Goal: Check status: Check status

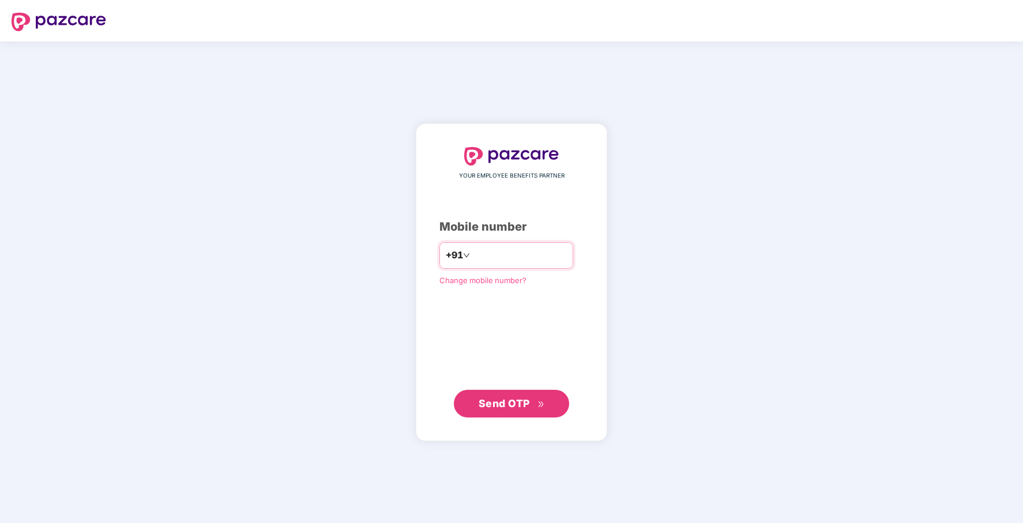
click at [486, 251] on input "number" at bounding box center [519, 255] width 95 height 18
type input "**********"
click at [508, 410] on span "Send OTP" at bounding box center [512, 404] width 66 height 16
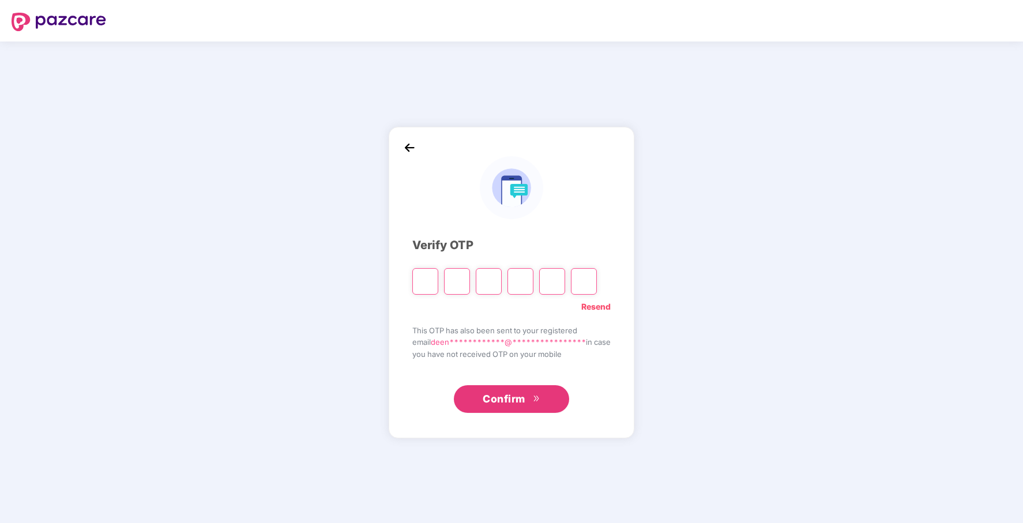
type input "*"
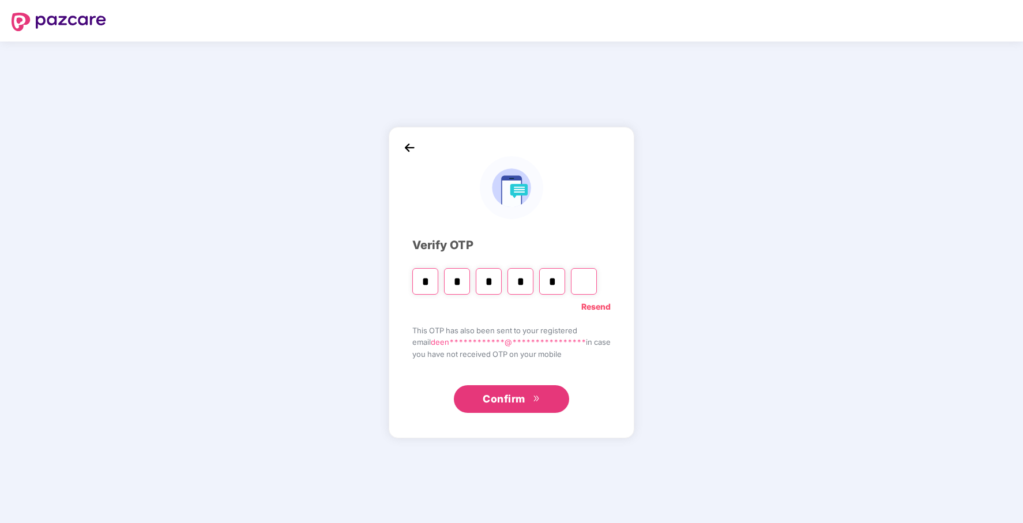
type input "*"
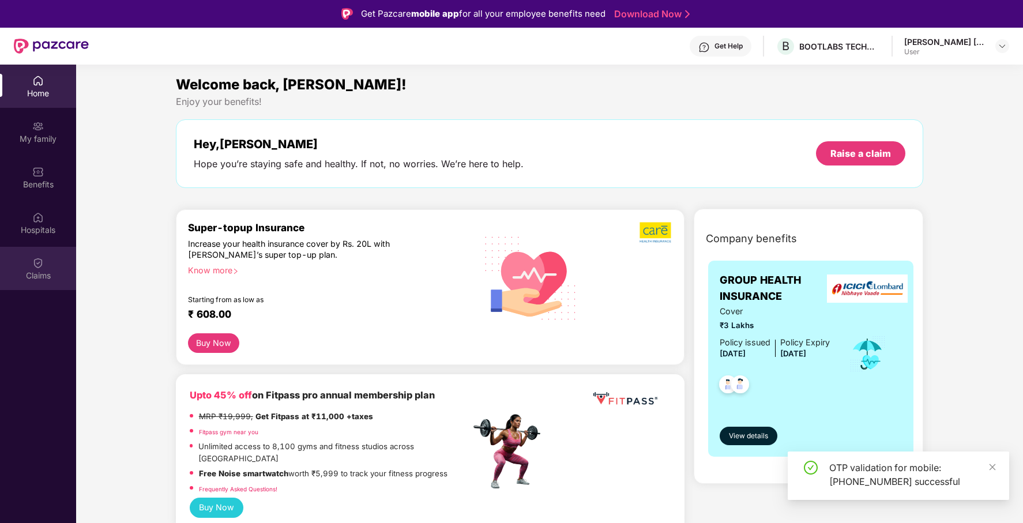
click at [34, 266] on img at bounding box center [38, 263] width 12 height 12
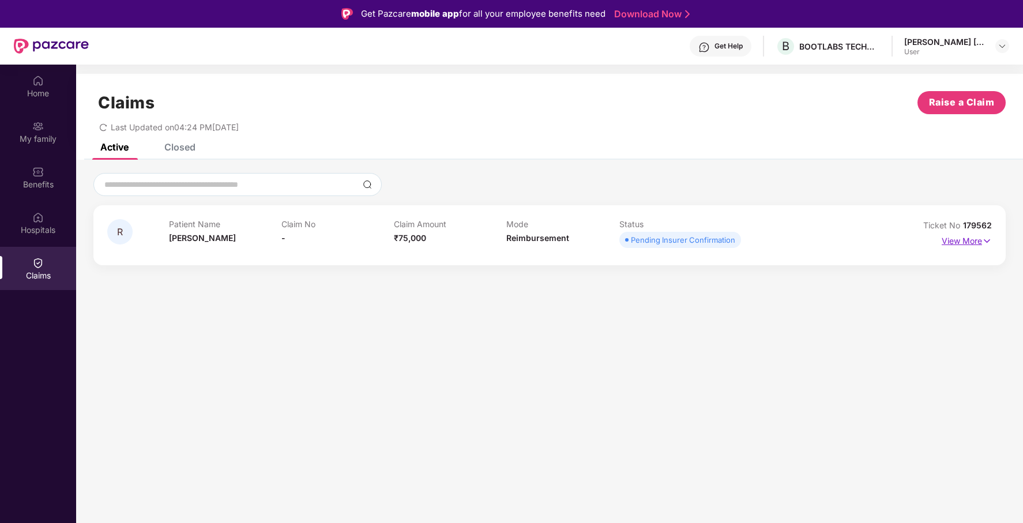
click at [973, 239] on p "View More" at bounding box center [967, 240] width 50 height 16
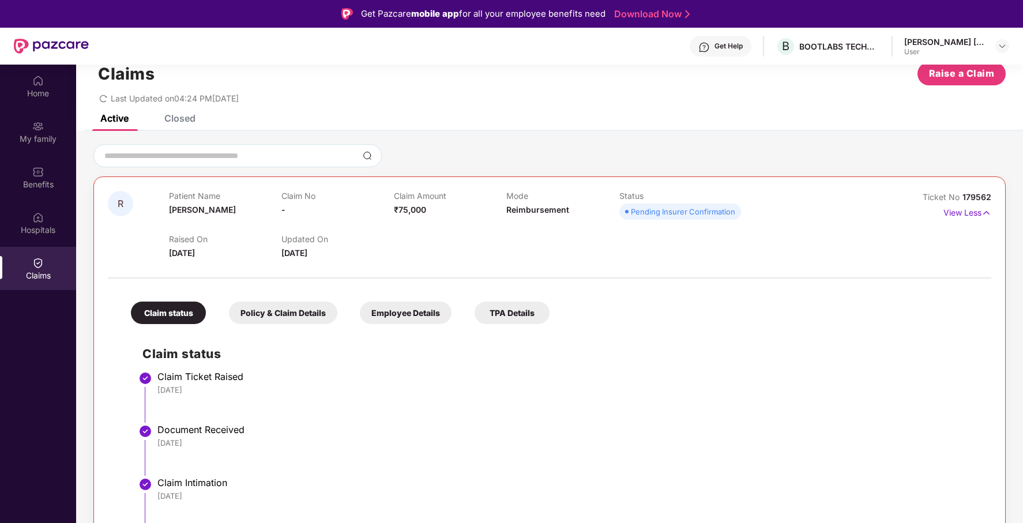
scroll to position [65, 0]
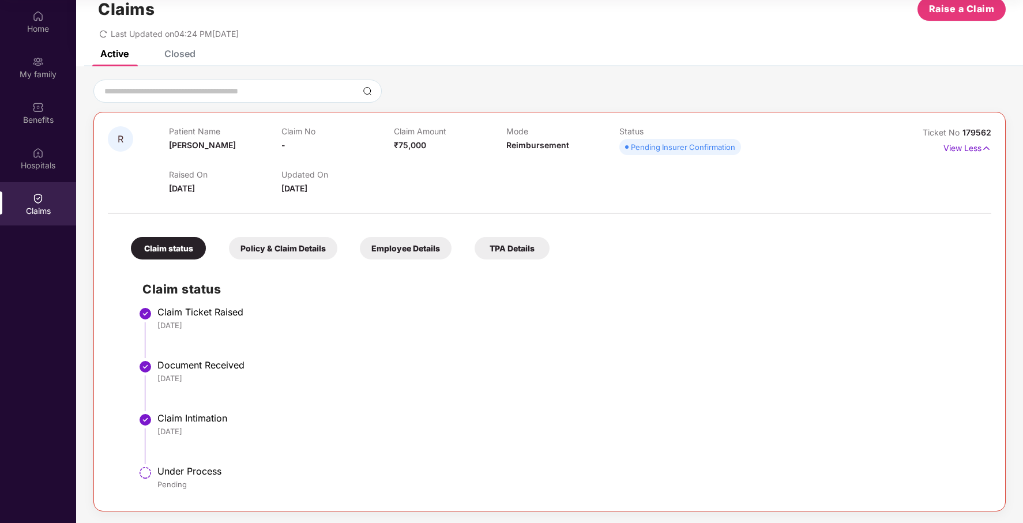
click at [274, 242] on div "Policy & Claim Details" at bounding box center [283, 248] width 108 height 22
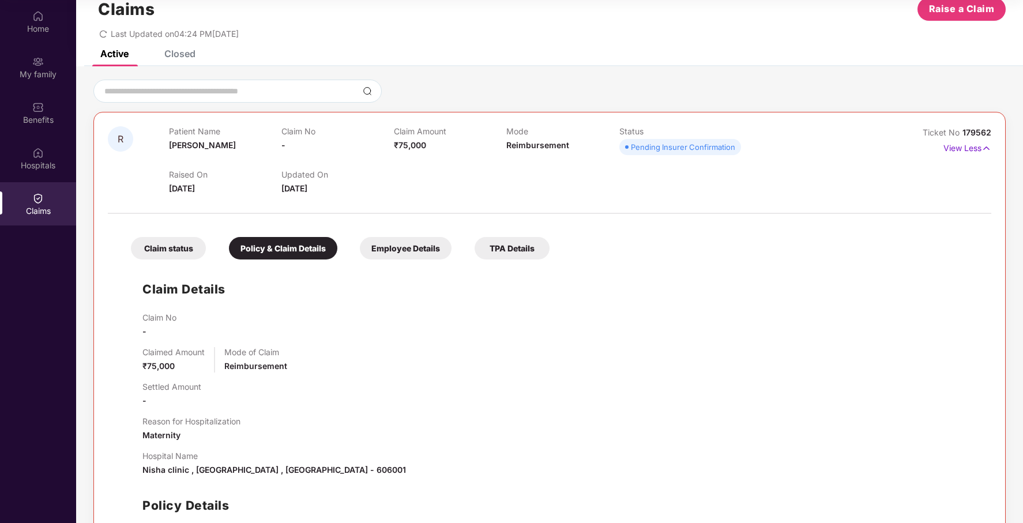
scroll to position [130, 0]
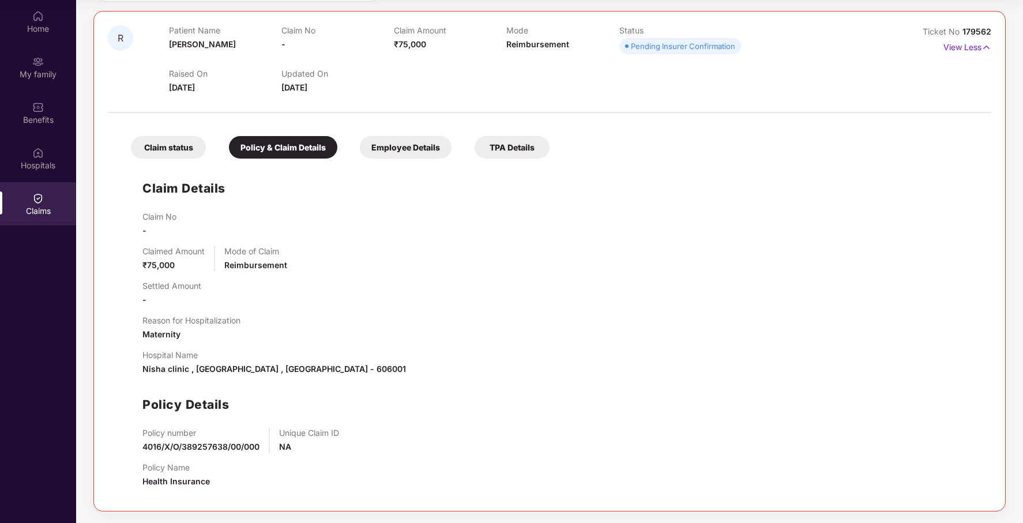
click at [407, 148] on div "Employee Details" at bounding box center [406, 147] width 92 height 22
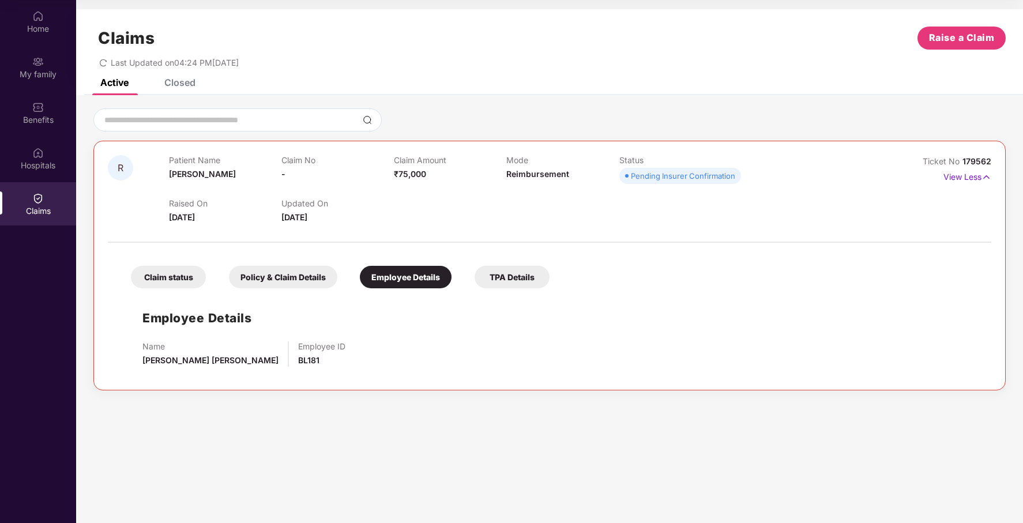
click at [501, 274] on div "TPA Details" at bounding box center [512, 277] width 75 height 22
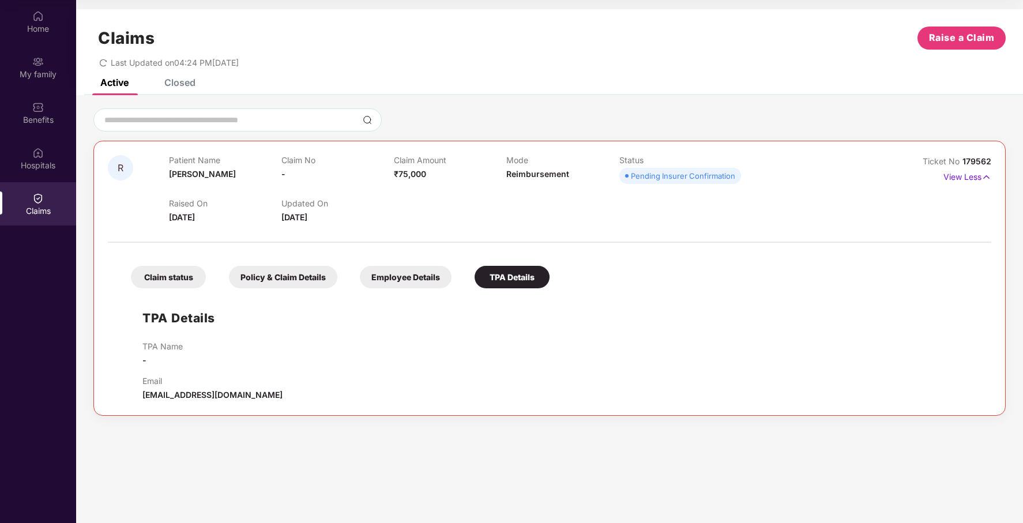
click at [175, 269] on div "Claim status" at bounding box center [168, 277] width 75 height 22
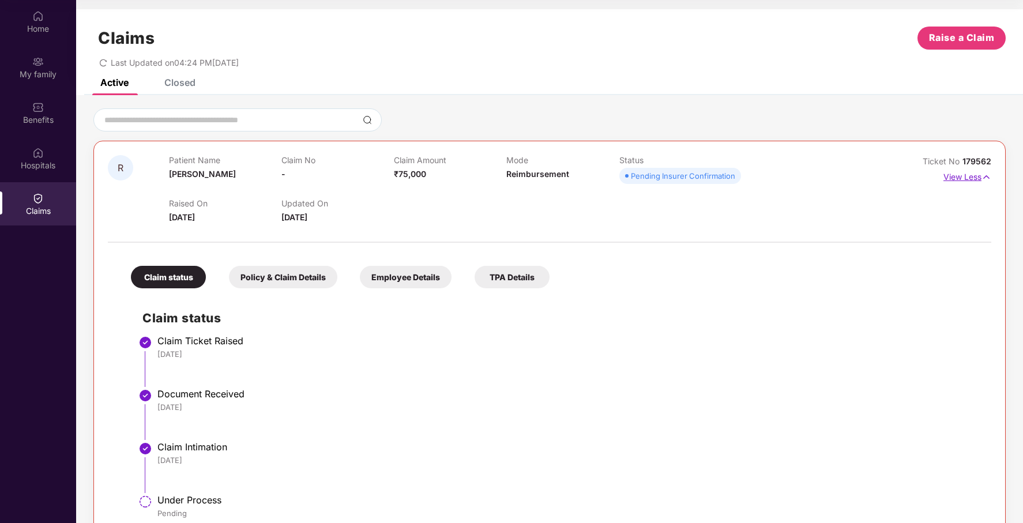
click at [964, 175] on p "View Less" at bounding box center [968, 176] width 48 height 16
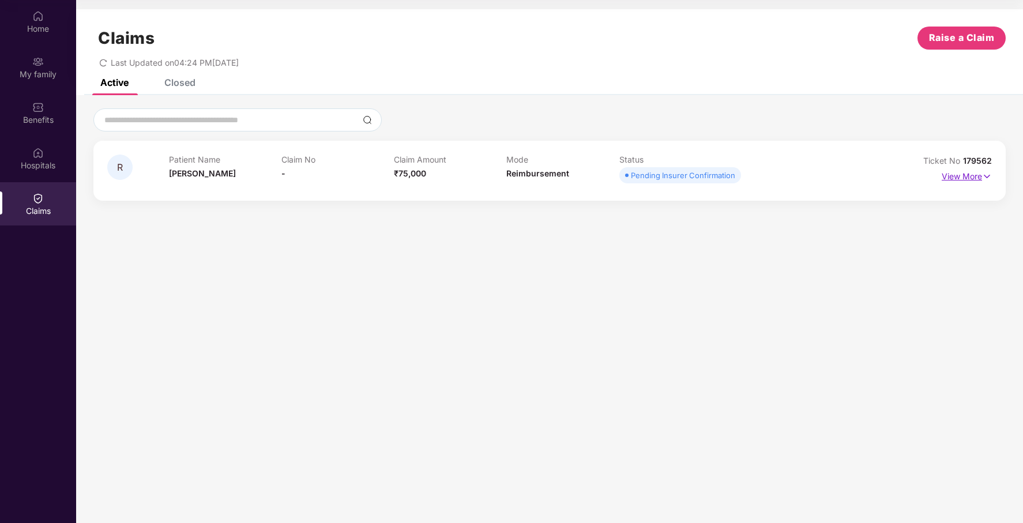
click at [964, 175] on p "View More" at bounding box center [967, 175] width 50 height 16
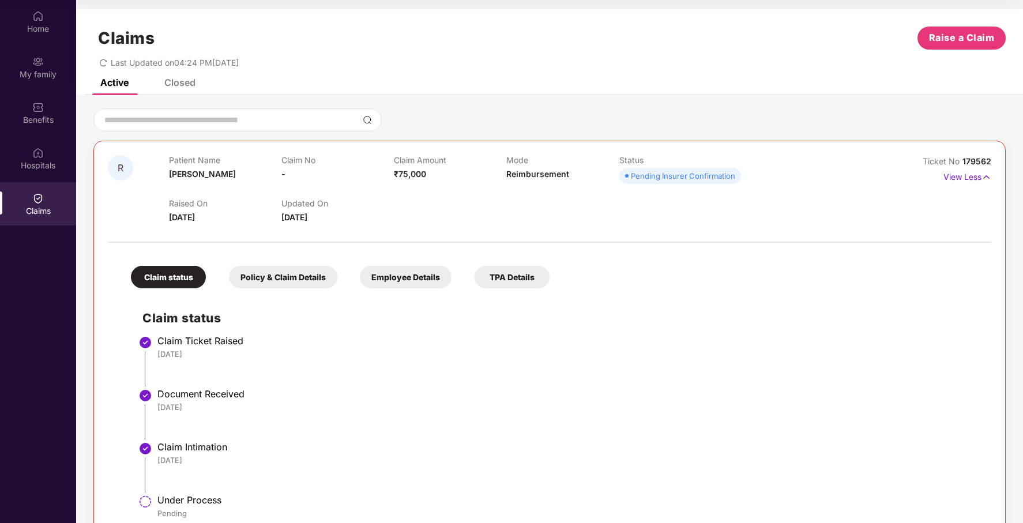
scroll to position [29, 0]
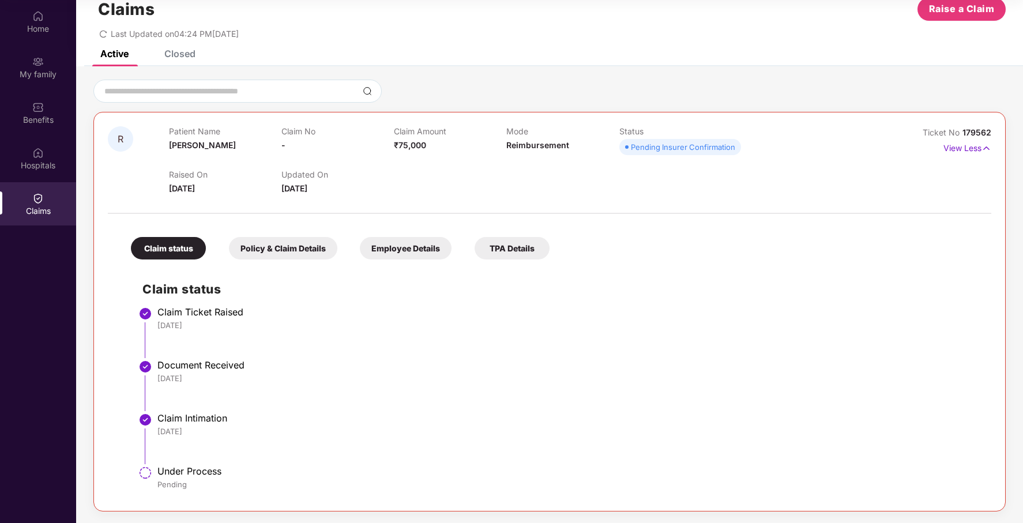
click at [146, 472] on img at bounding box center [145, 473] width 14 height 14
click at [196, 50] on div "Active Closed" at bounding box center [549, 58] width 947 height 16
click at [186, 54] on div "Closed" at bounding box center [179, 54] width 31 height 12
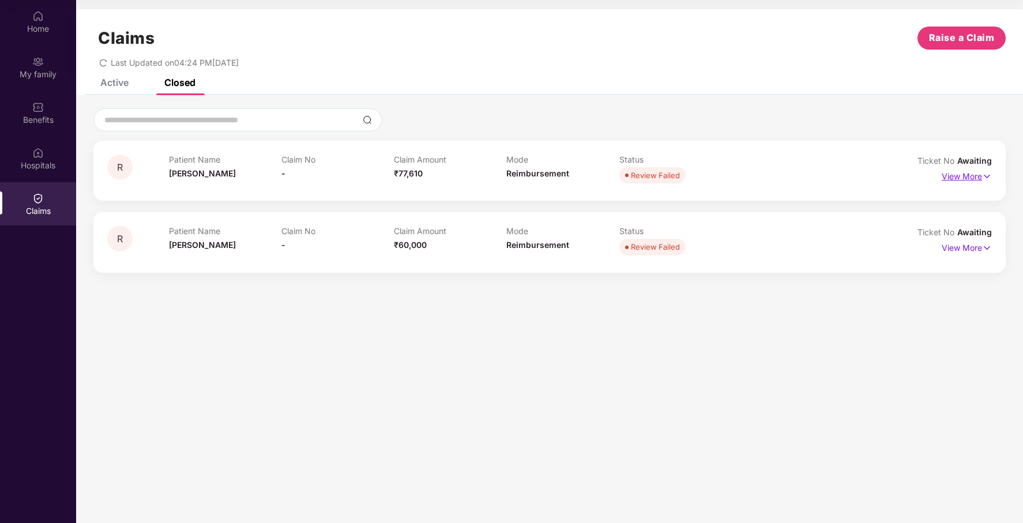
click at [983, 176] on img at bounding box center [987, 176] width 10 height 13
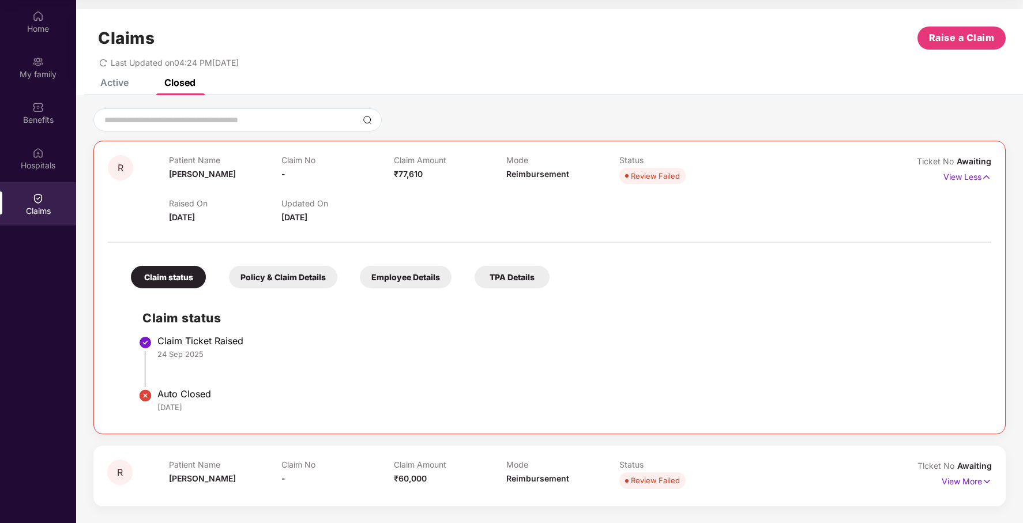
click at [146, 397] on img at bounding box center [145, 396] width 14 height 14
click at [975, 174] on p "View Less" at bounding box center [968, 176] width 48 height 16
